Goal: Check status

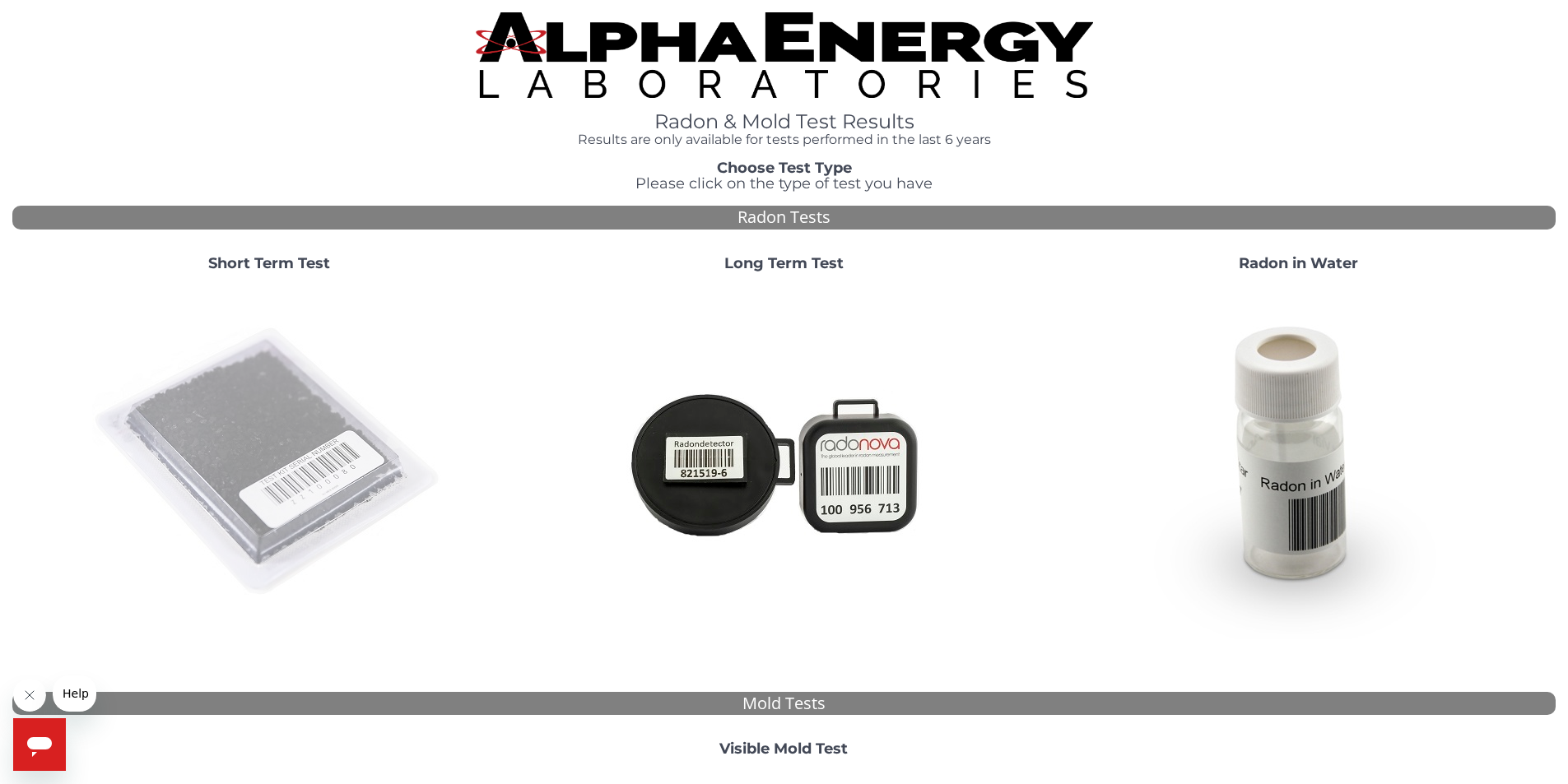
click at [296, 463] on img at bounding box center [269, 463] width 354 height 354
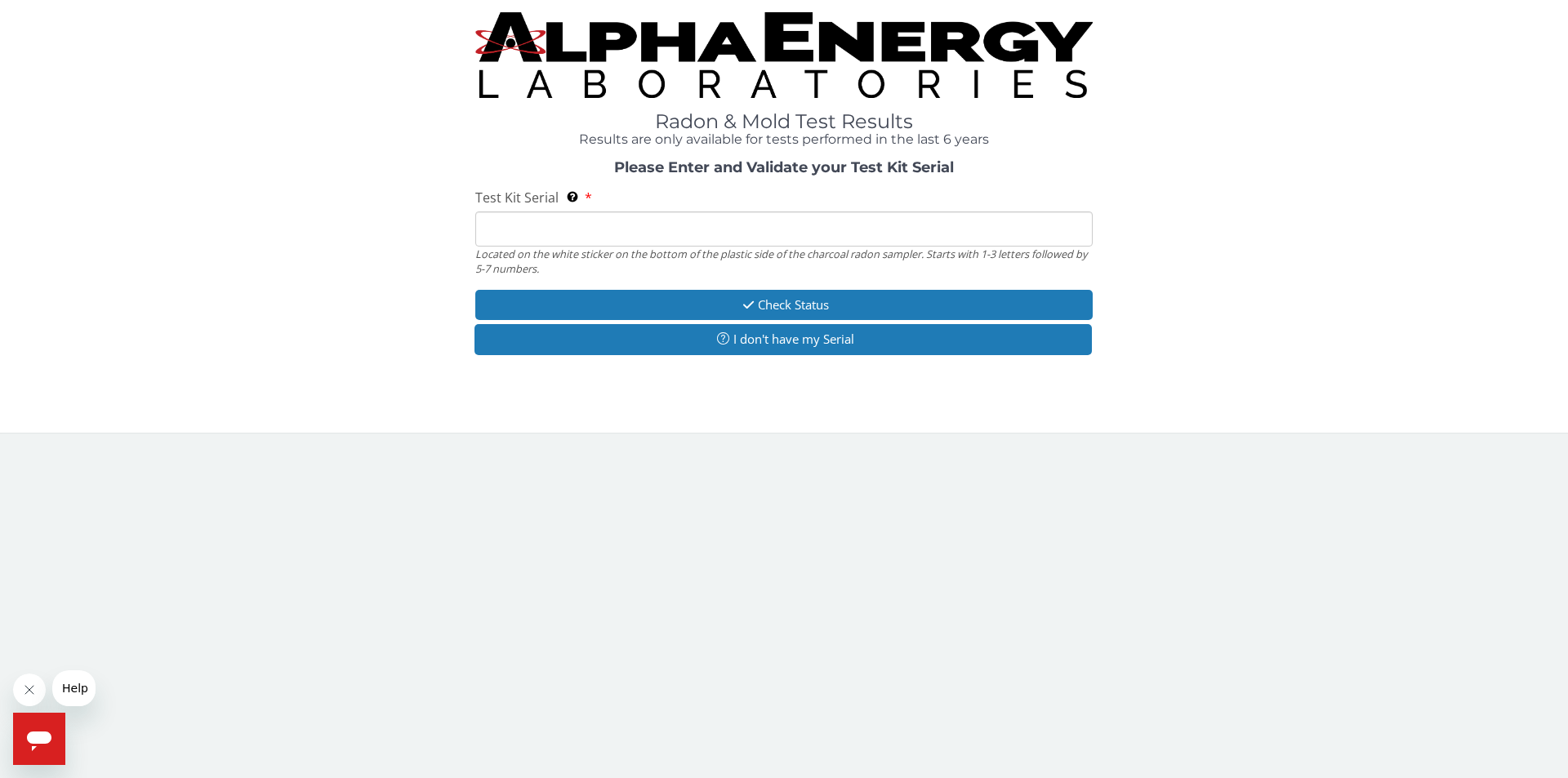
click at [538, 231] on input "Test Kit Serial Located on the white sticker on the bottom of the plastic side …" at bounding box center [783, 229] width 617 height 35
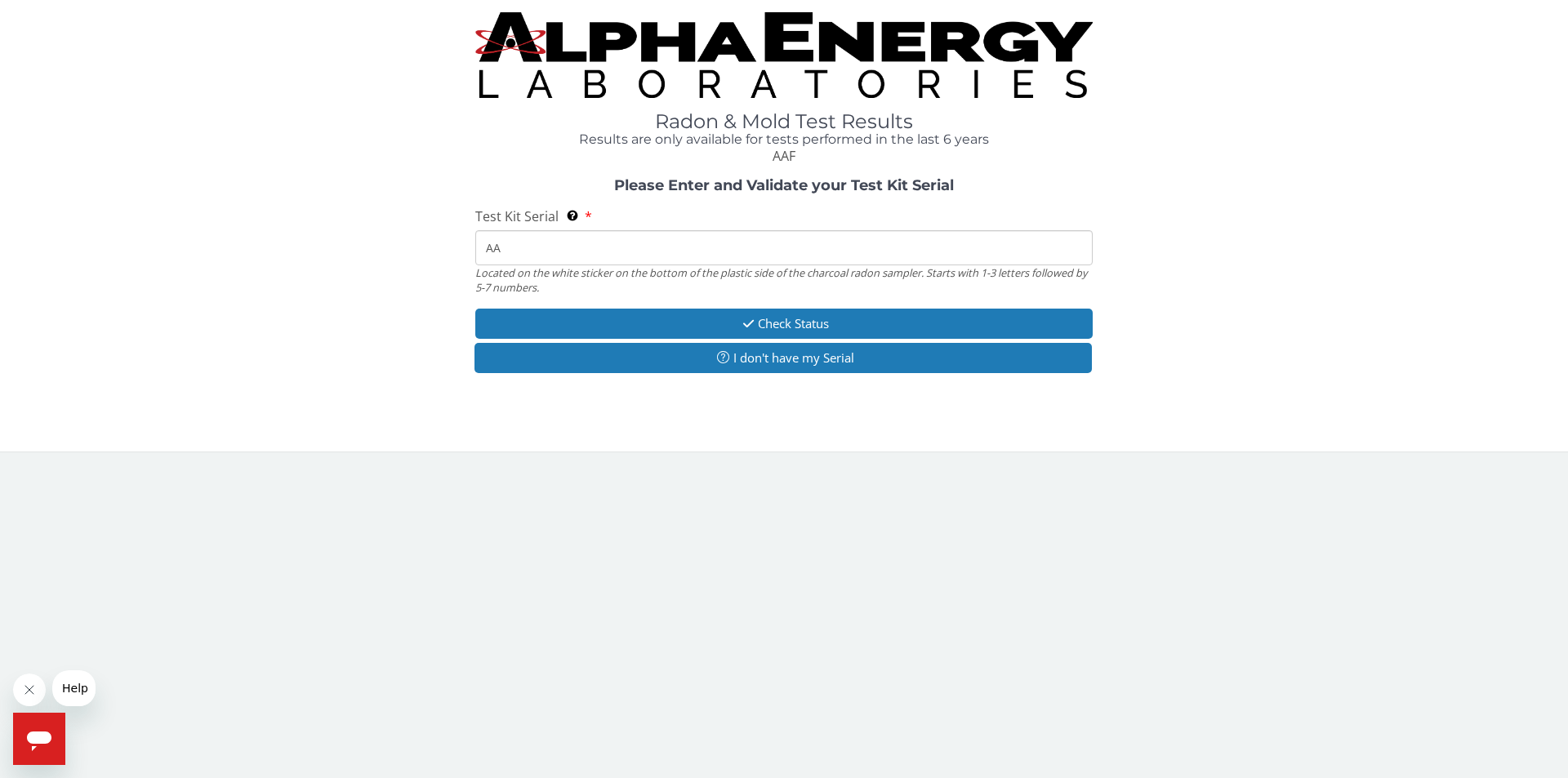
type input "A"
drag, startPoint x: 557, startPoint y: 251, endPoint x: 427, endPoint y: 250, distance: 130.0
click at [427, 250] on div "Please Enter and Validate your Test Kit Serial Test Kit Serial Located on the w…" at bounding box center [784, 277] width 1543 height 200
click at [522, 249] on input "FE470866" at bounding box center [783, 248] width 617 height 35
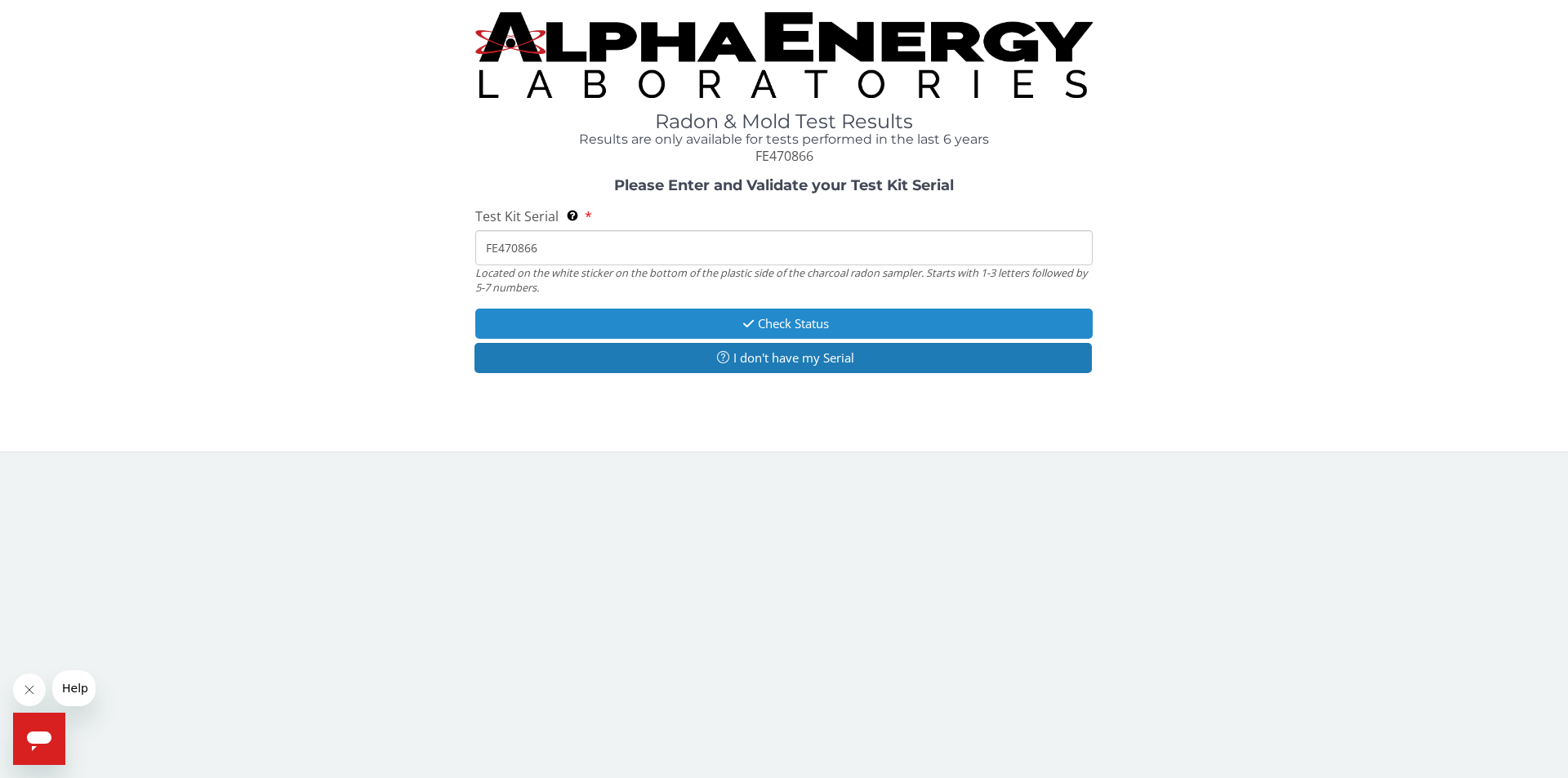
type input "FE470866"
click at [821, 323] on button "Check Status" at bounding box center [783, 323] width 617 height 30
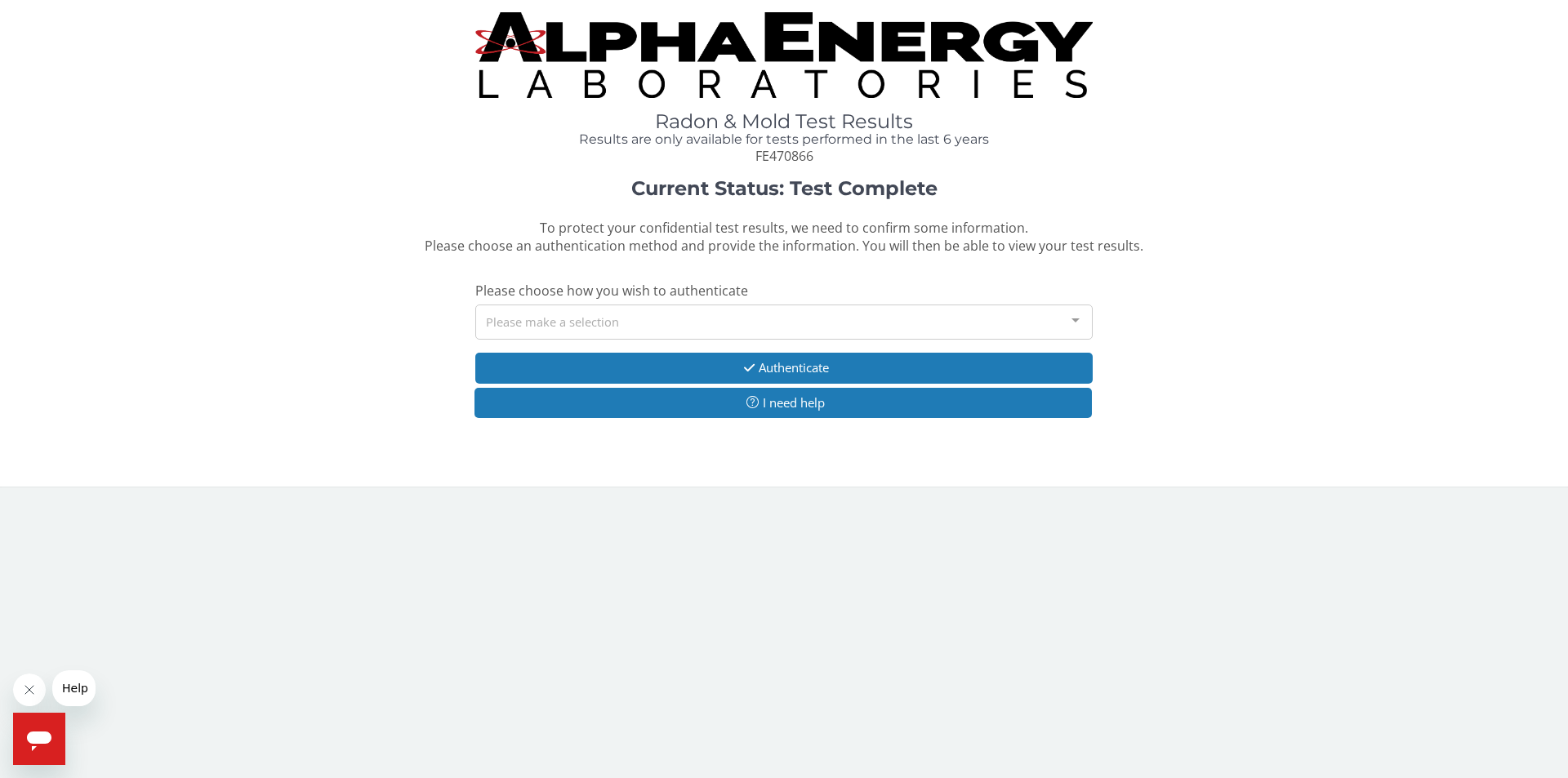
click at [549, 321] on div "Please make a selection" at bounding box center [783, 322] width 617 height 35
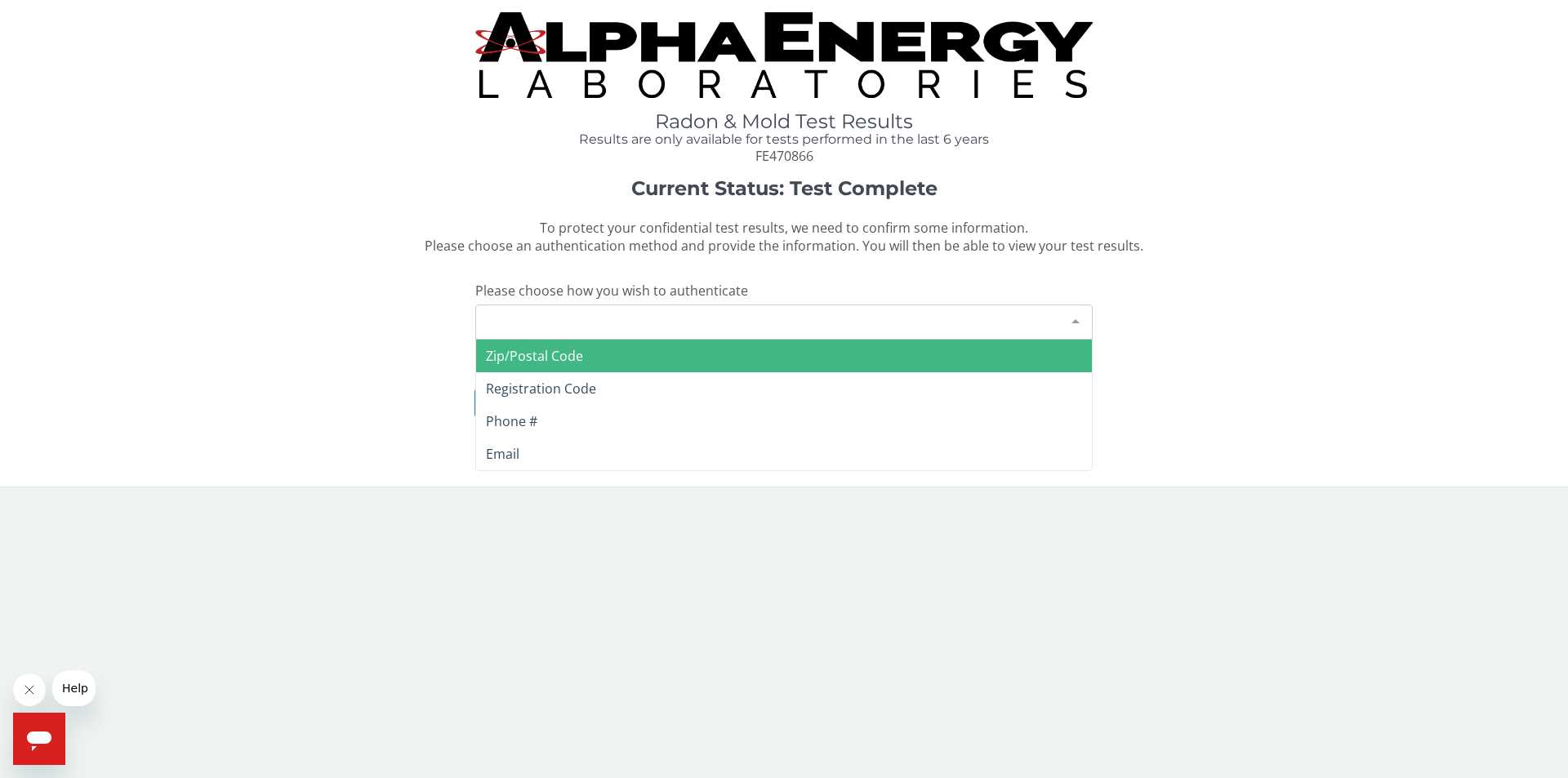
click at [531, 354] on span "Zip/Postal Code" at bounding box center [535, 356] width 98 height 18
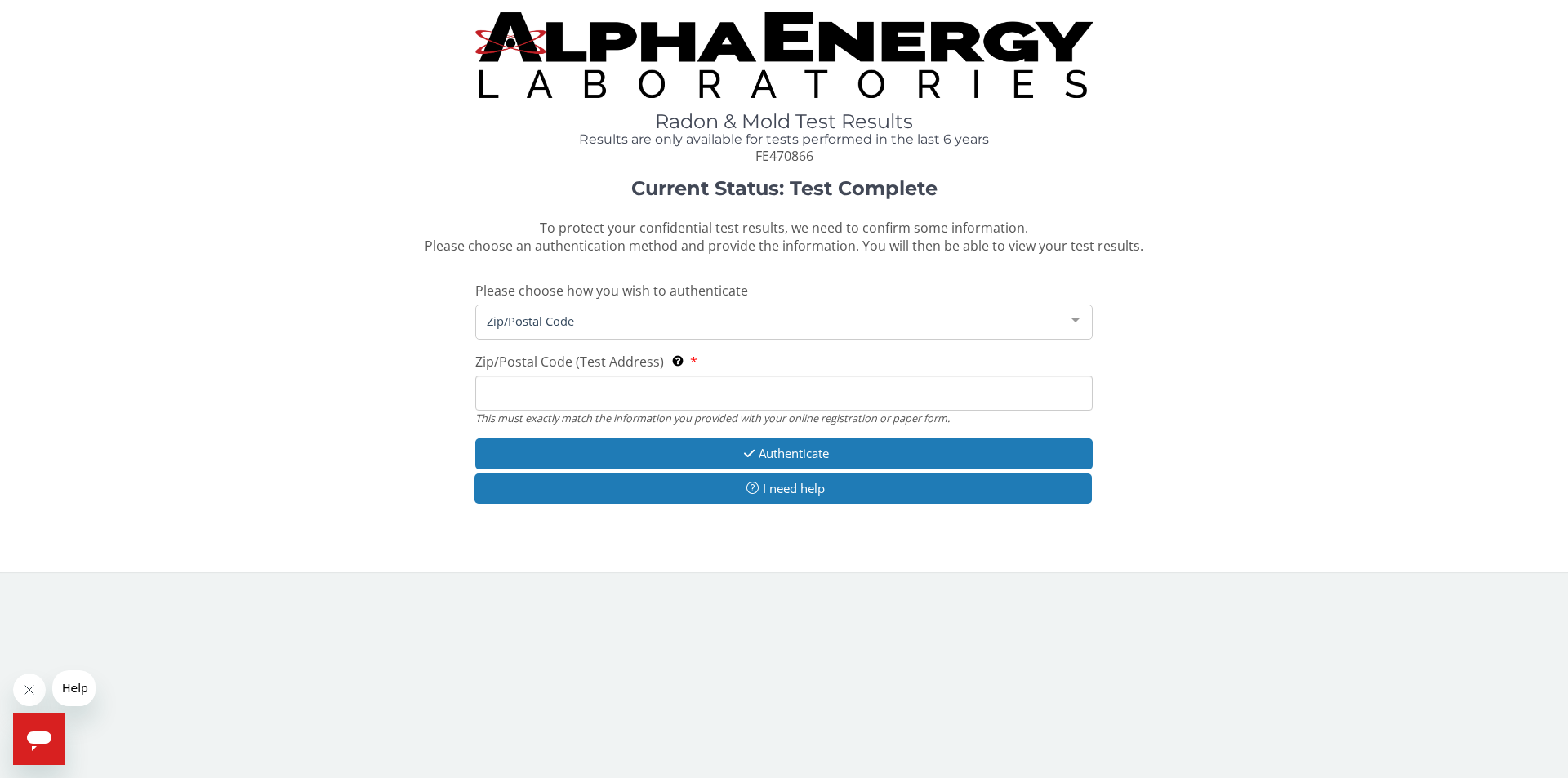
click at [548, 391] on input "Zip/Postal Code (Test Address) This must exactly match the information you prov…" at bounding box center [783, 393] width 617 height 35
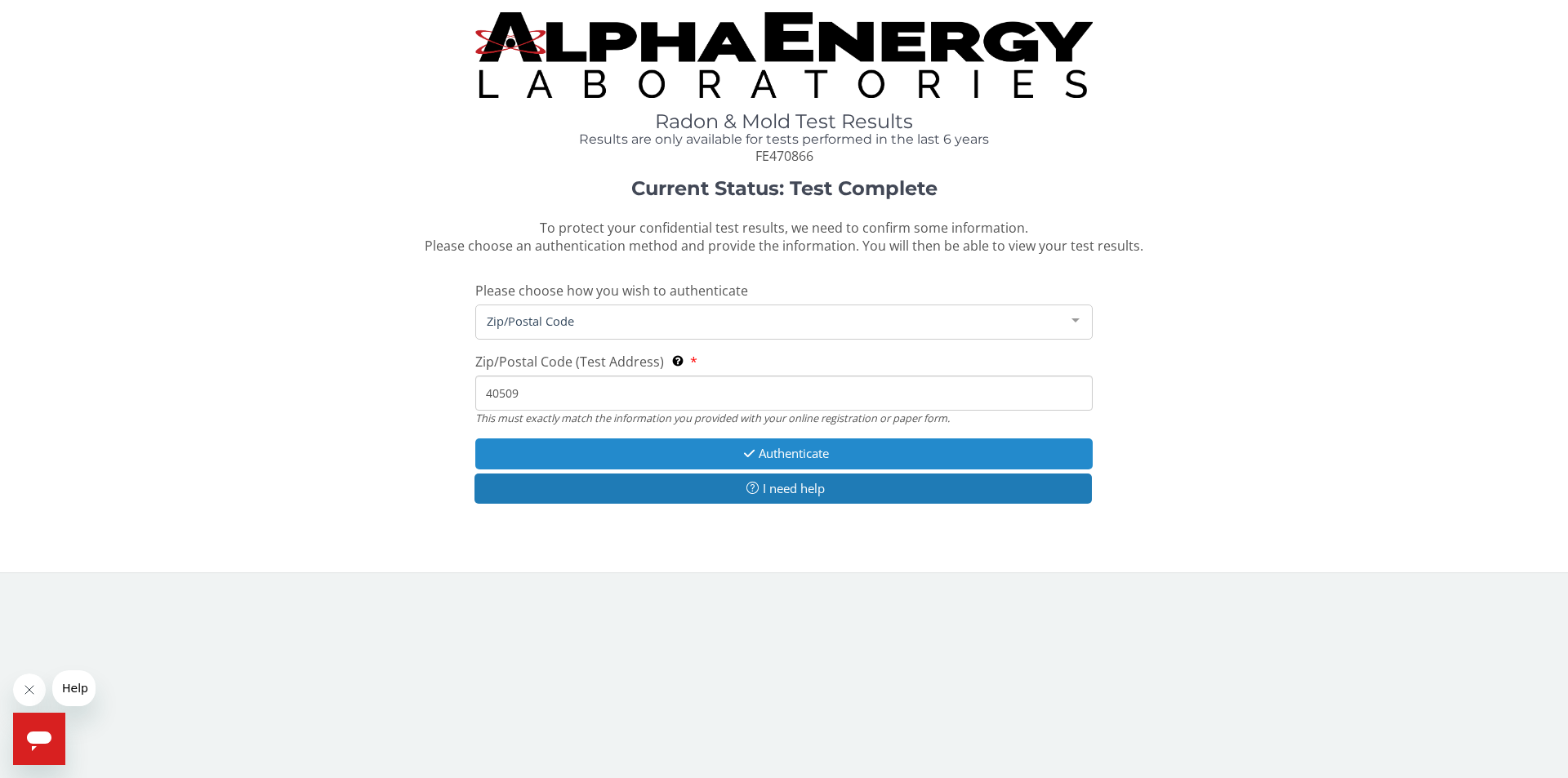
type input "40509"
click at [795, 452] on button "Authenticate" at bounding box center [783, 453] width 617 height 30
